Goal: Navigation & Orientation: Find specific page/section

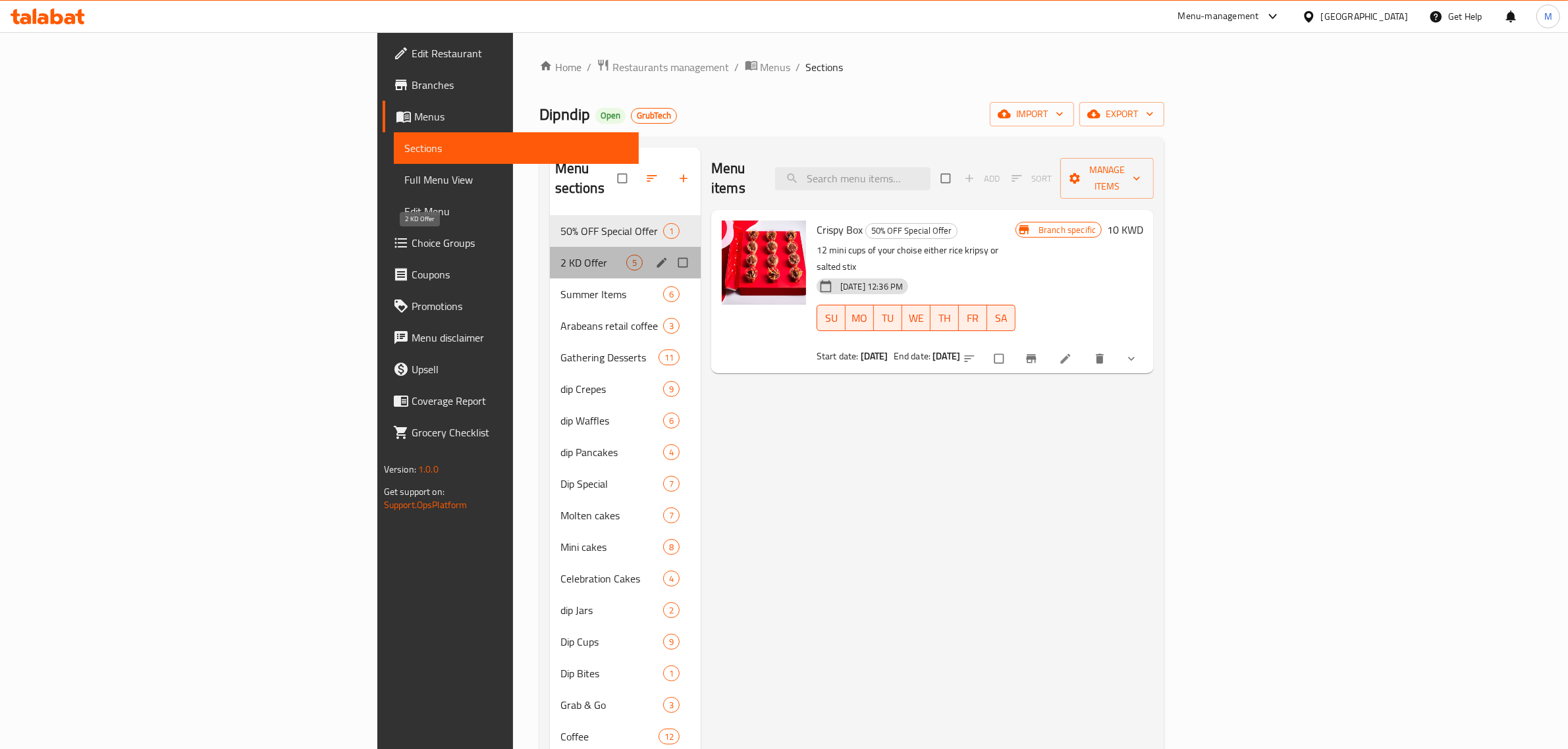
click at [561, 255] on span "2 KD Offer" at bounding box center [593, 263] width 66 height 16
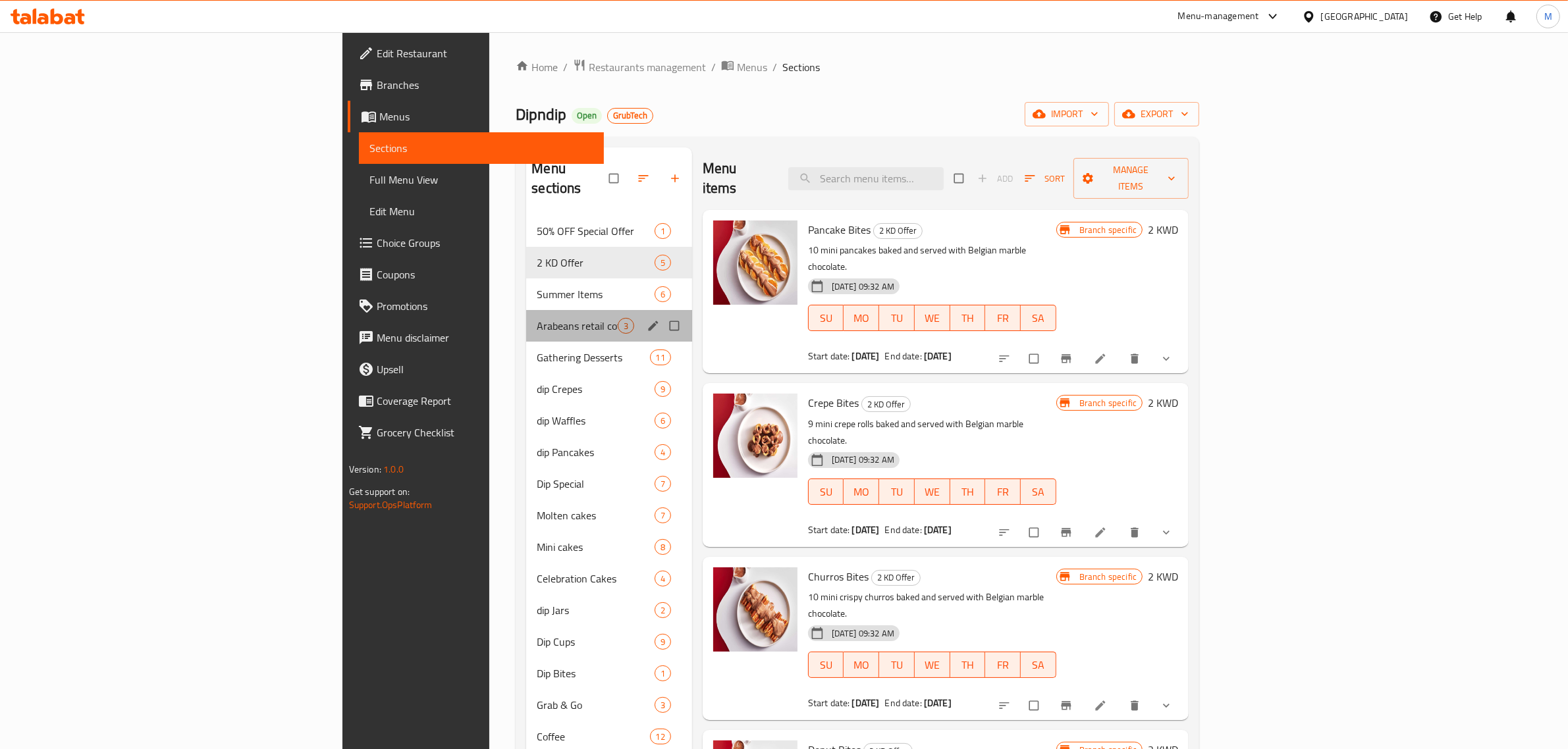
click at [526, 310] on div "Arabeans retail coffee 3" at bounding box center [609, 325] width 165 height 31
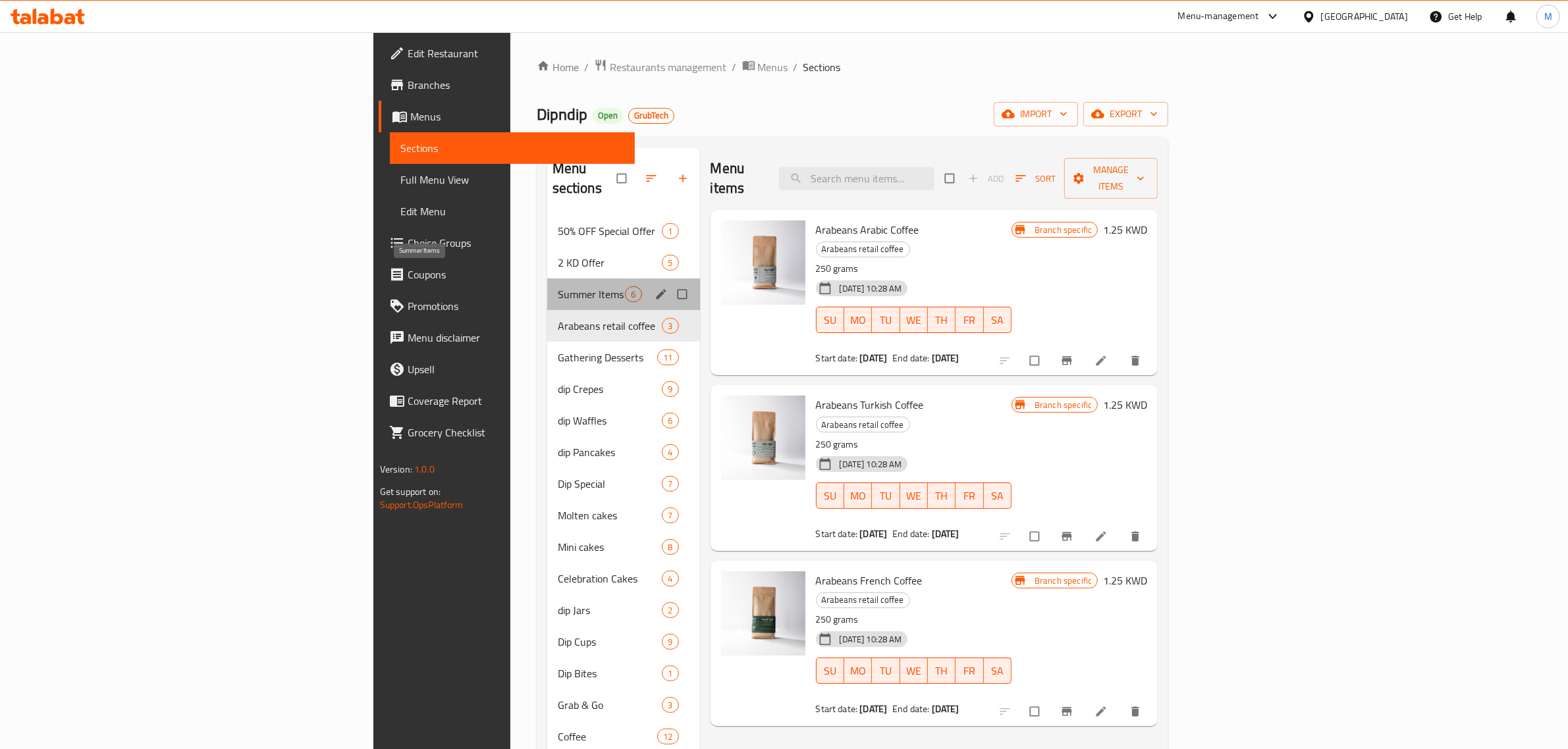
click at [558, 286] on span "Summer Items" at bounding box center [591, 294] width 68 height 16
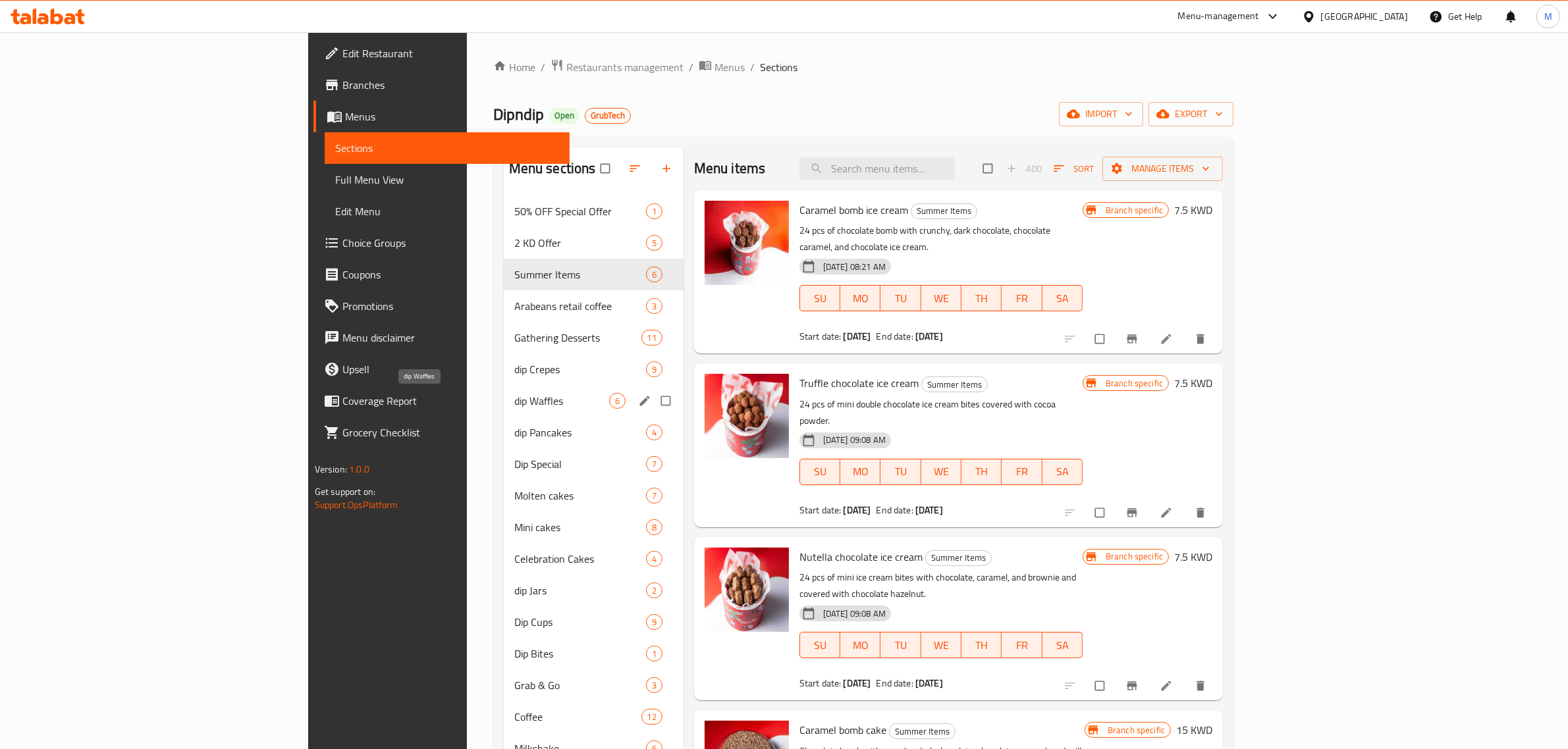
click at [515, 408] on span "dip Waffles" at bounding box center [562, 401] width 95 height 16
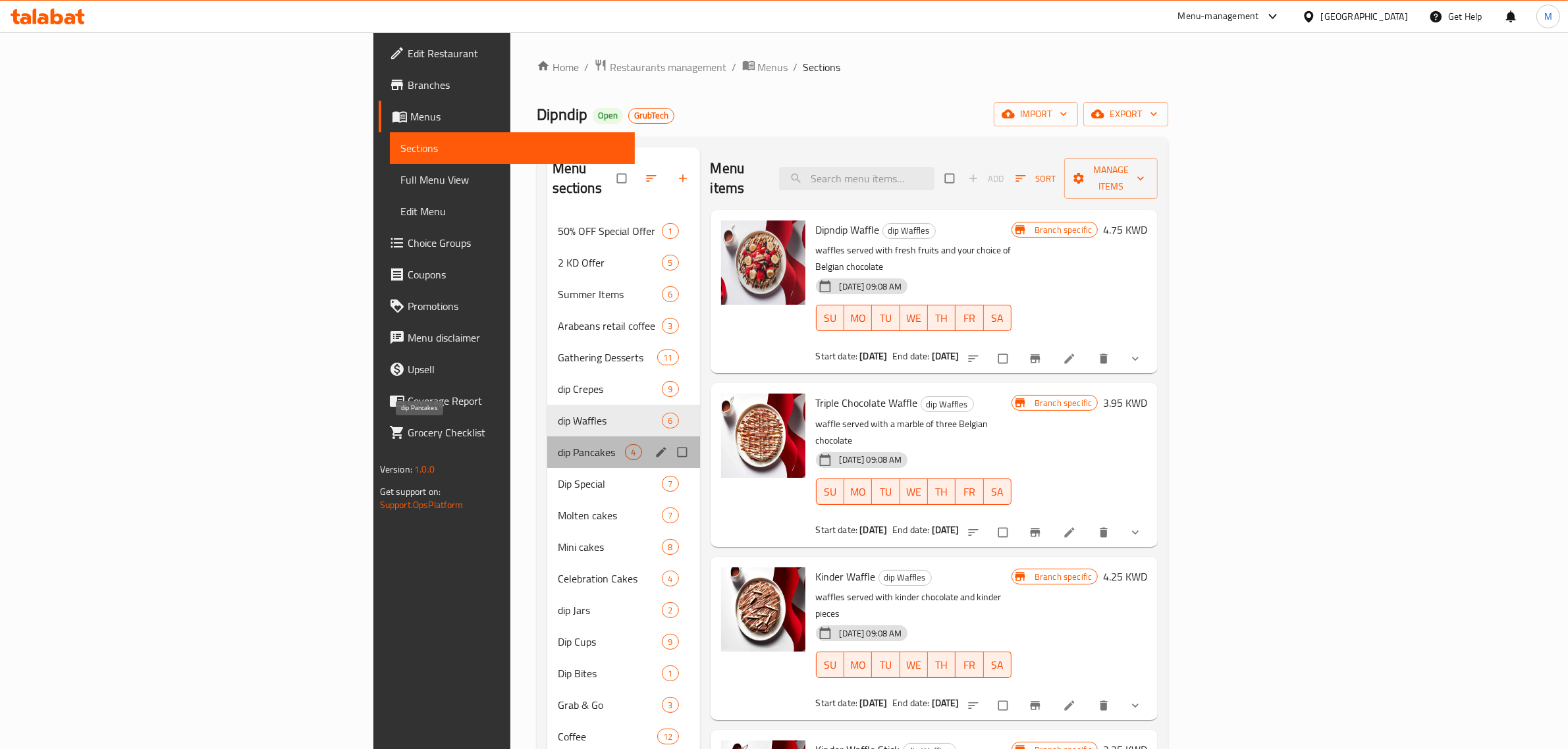
click at [558, 445] on span "dip Pancakes" at bounding box center [591, 452] width 68 height 16
